Goal: Find specific page/section

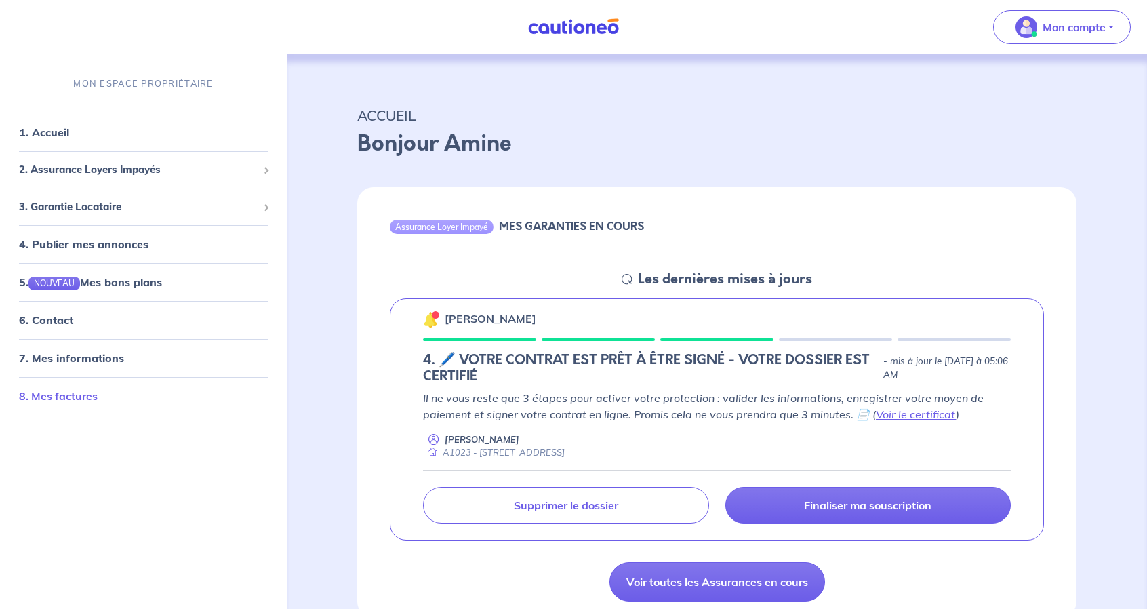
click at [89, 390] on link "8. Mes factures" at bounding box center [58, 396] width 79 height 14
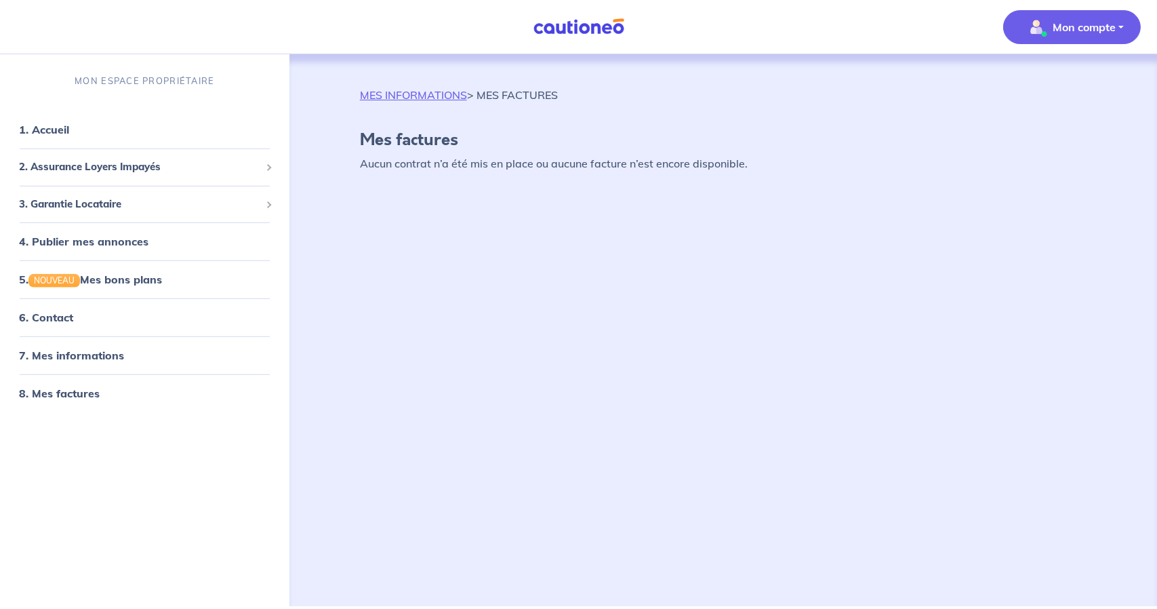
click at [508, 148] on h4 "Mes factures" at bounding box center [723, 140] width 727 height 20
click at [502, 162] on p "Aucun contrat n’a été mis en place ou aucune facture n’est encore disponible." at bounding box center [723, 163] width 727 height 16
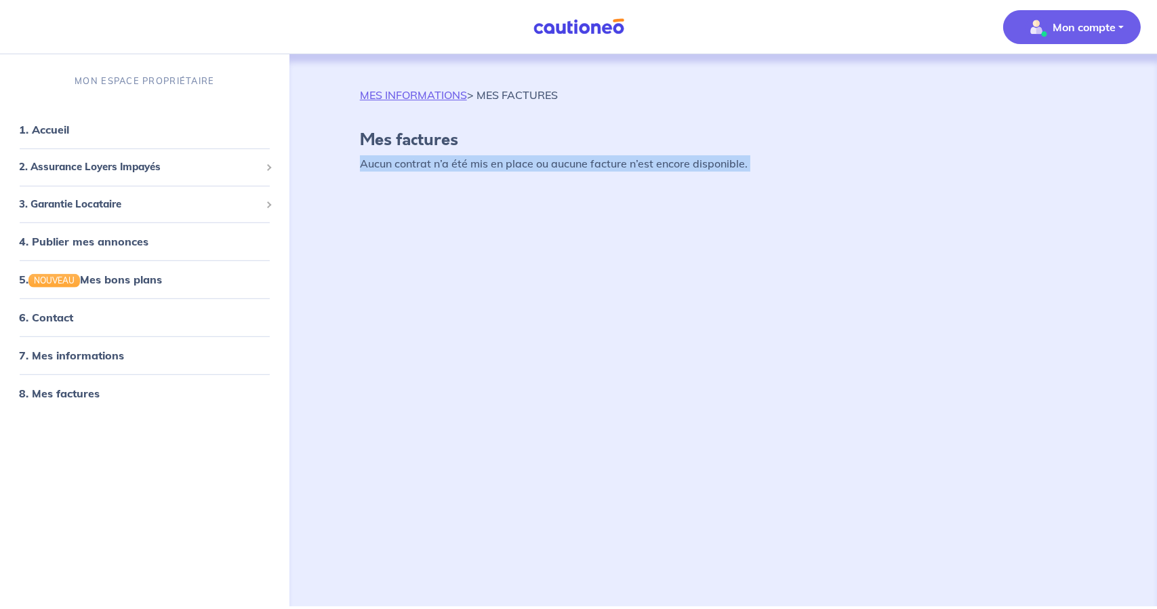
click at [502, 162] on p "Aucun contrat n’a été mis en place ou aucune facture n’est encore disponible." at bounding box center [723, 163] width 727 height 16
click at [53, 134] on link "1. Accueil" at bounding box center [43, 130] width 49 height 14
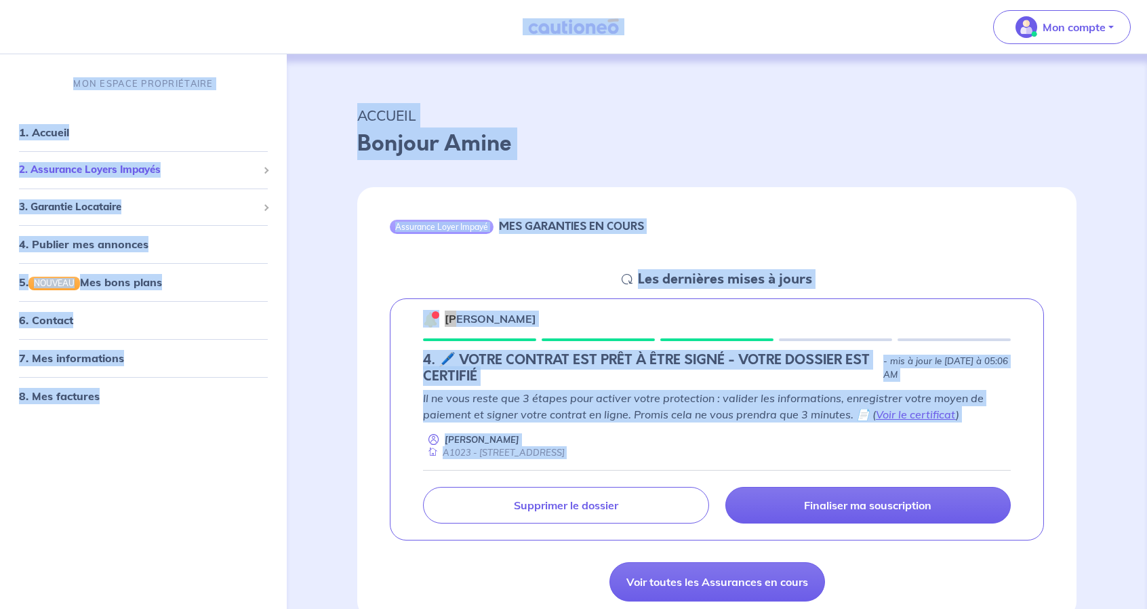
click at [127, 167] on span "2. Assurance Loyers Impayés" at bounding box center [138, 170] width 239 height 16
